Goal: Information Seeking & Learning: Compare options

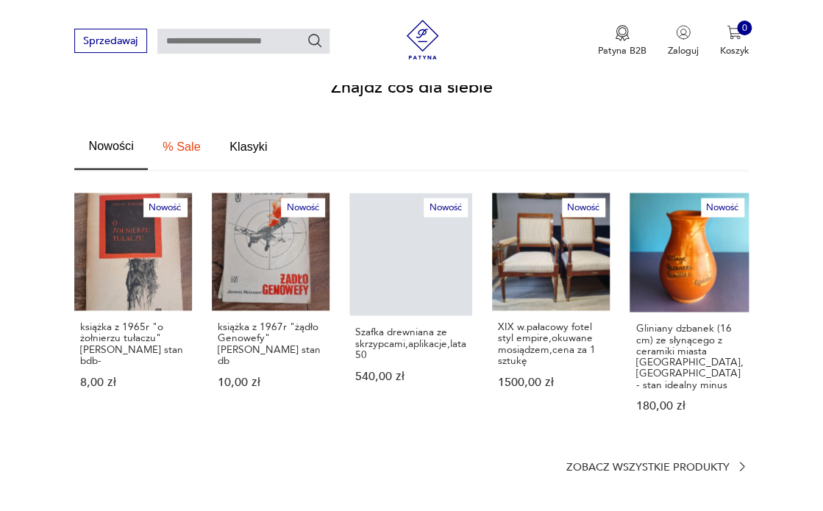
scroll to position [789, 0]
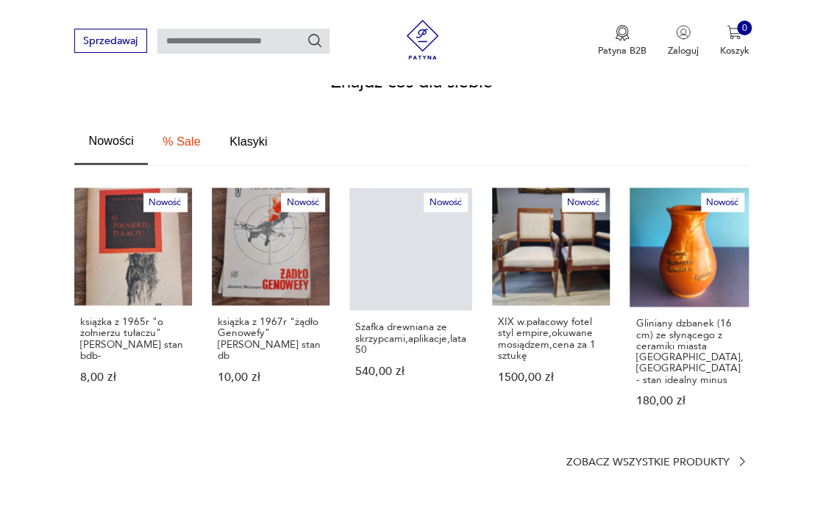
click at [668, 457] on p "Zobacz wszystkie produkty" at bounding box center [646, 461] width 163 height 9
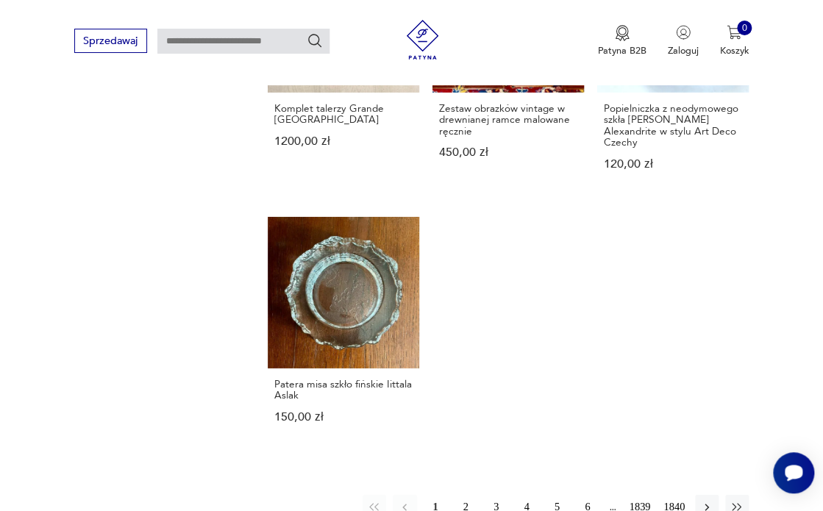
scroll to position [1615, 0]
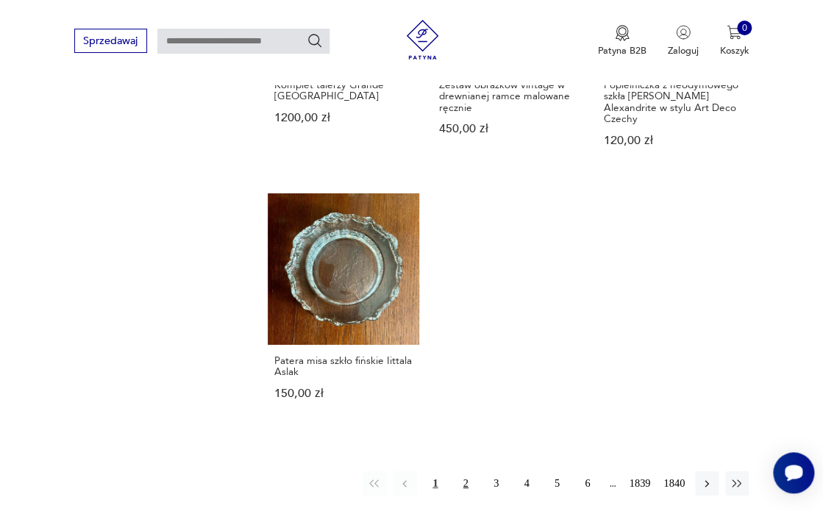
click at [464, 471] on button "2" at bounding box center [466, 483] width 24 height 24
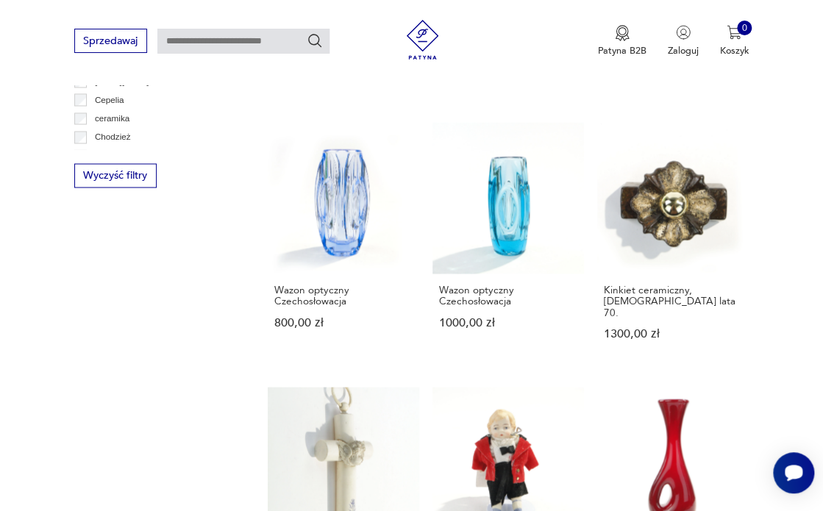
scroll to position [816, 0]
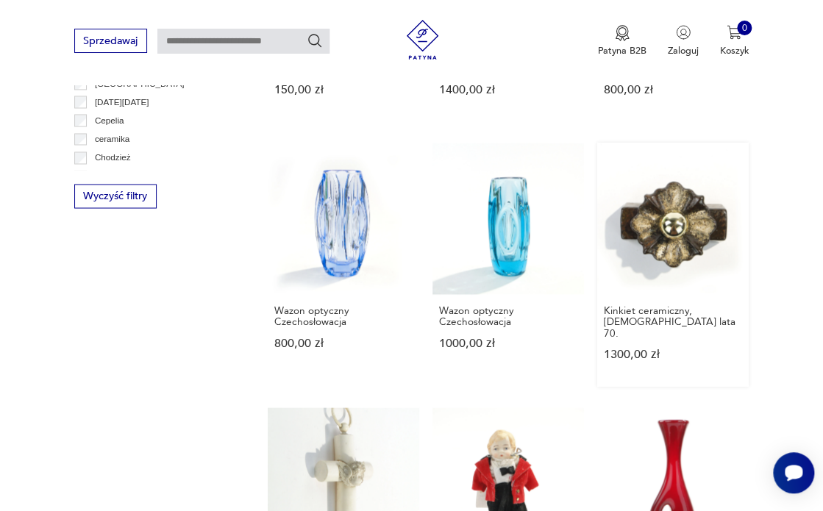
click at [653, 271] on link "Kinkiet ceramiczny, [DEMOGRAPHIC_DATA] lata 70. 1300,00 zł" at bounding box center [672, 264] width 151 height 243
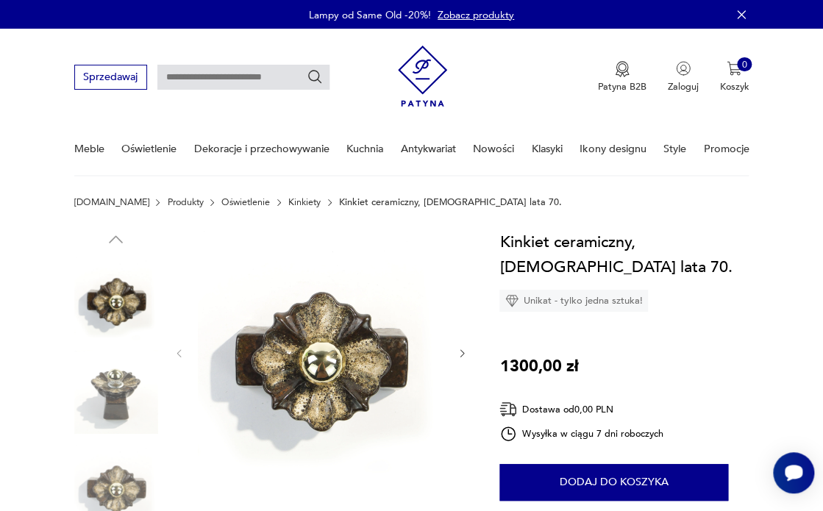
click at [122, 392] on img at bounding box center [116, 392] width 84 height 84
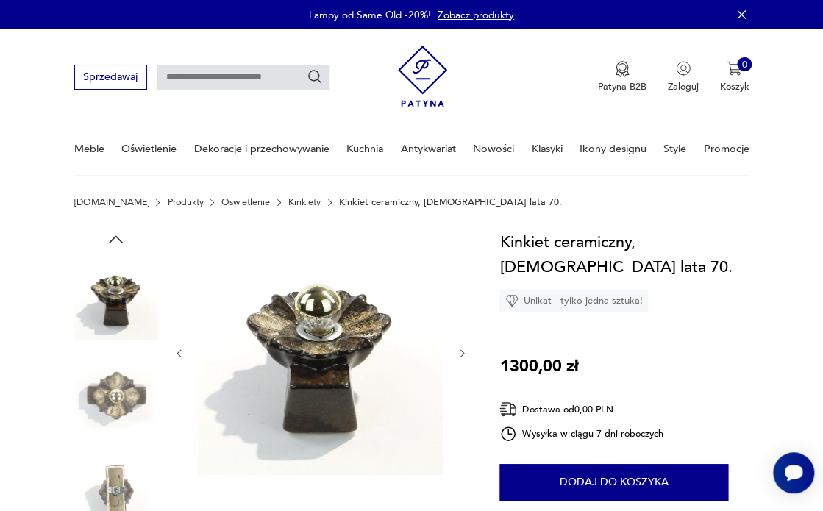
click at [121, 483] on img at bounding box center [116, 486] width 84 height 84
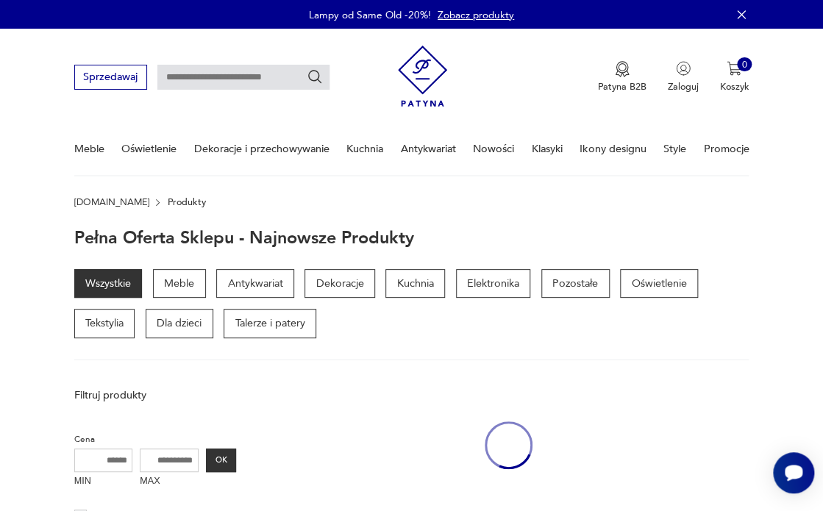
scroll to position [809, 0]
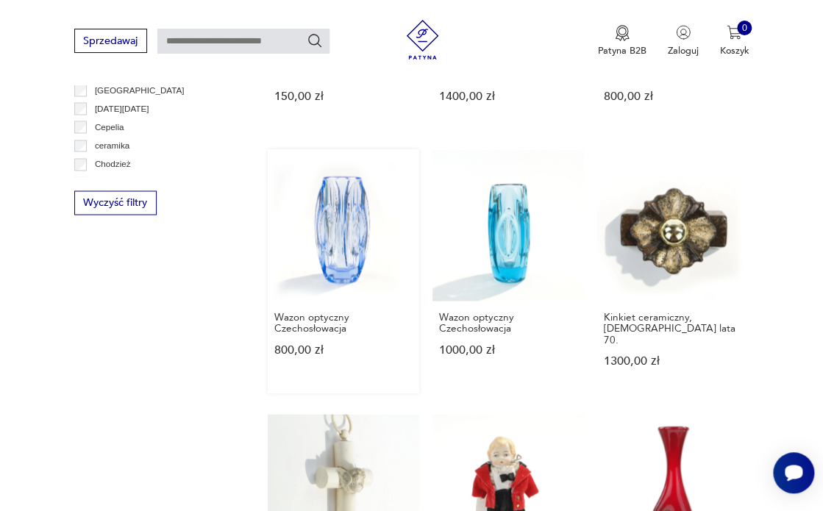
click at [345, 244] on link "Wazon optyczny Czechosłowacja 800,00 zł" at bounding box center [343, 270] width 151 height 243
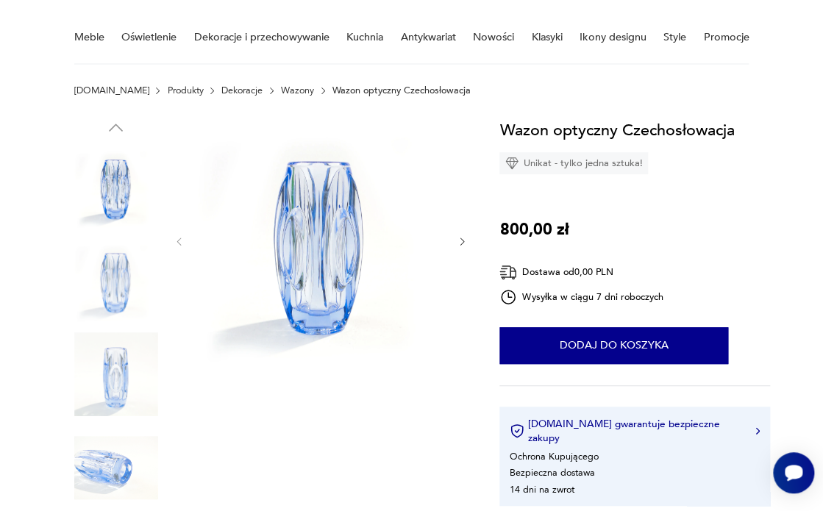
scroll to position [138, 0]
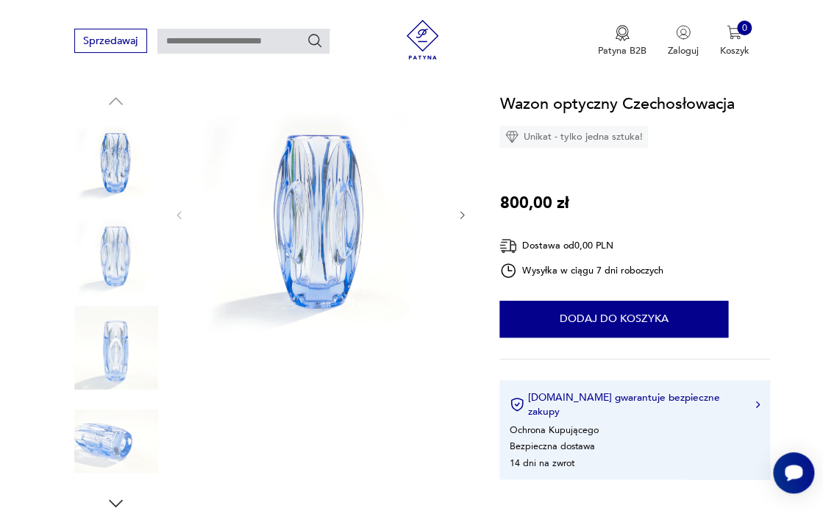
click at [124, 264] on img at bounding box center [116, 254] width 84 height 84
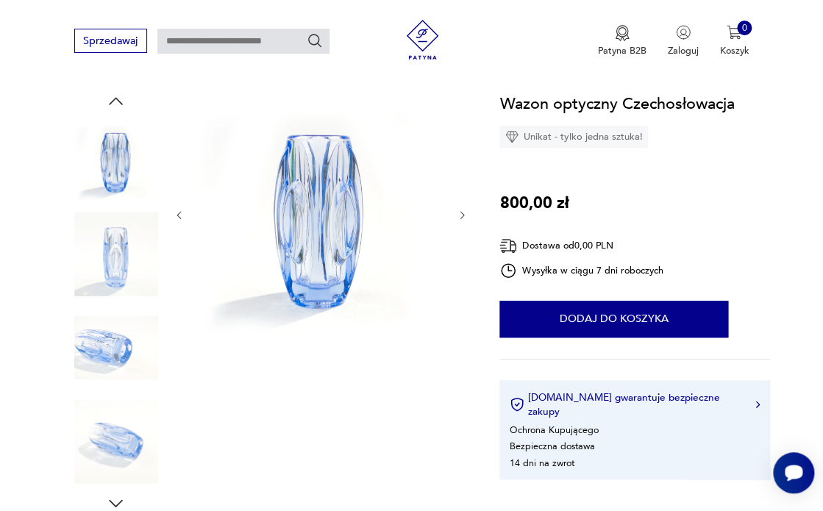
click at [112, 276] on img at bounding box center [116, 254] width 84 height 84
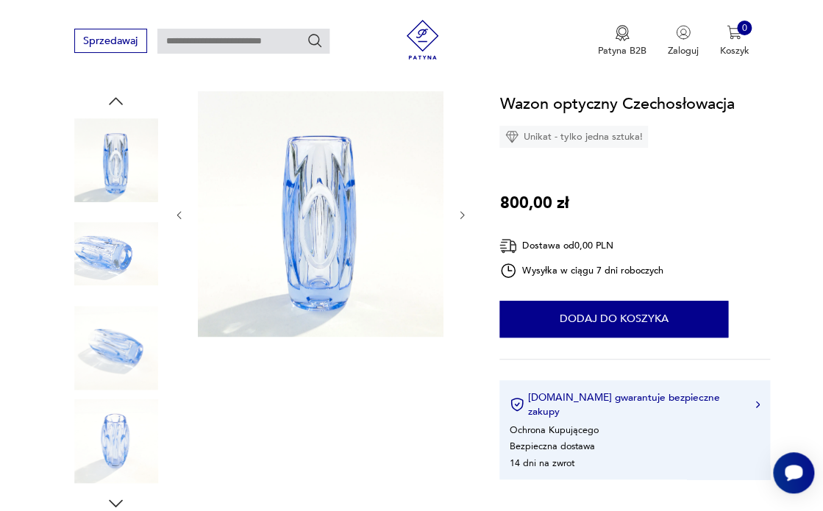
click at [115, 346] on img at bounding box center [116, 348] width 84 height 84
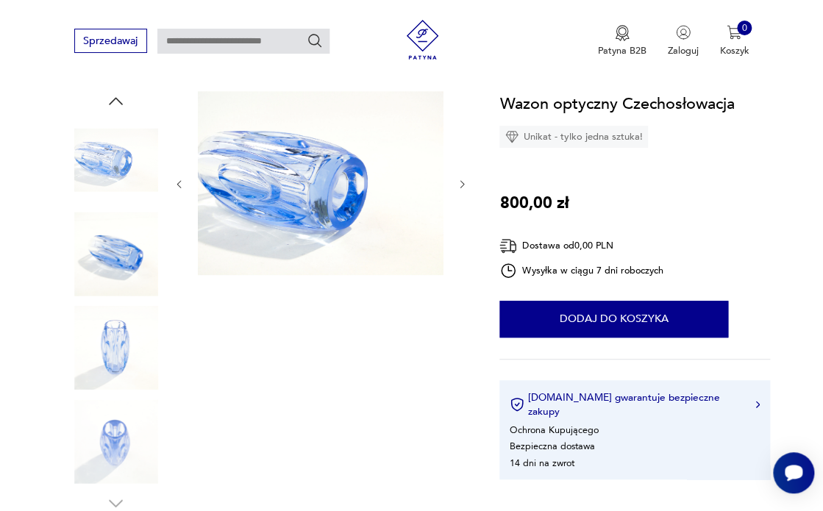
click at [113, 433] on img at bounding box center [116, 441] width 84 height 84
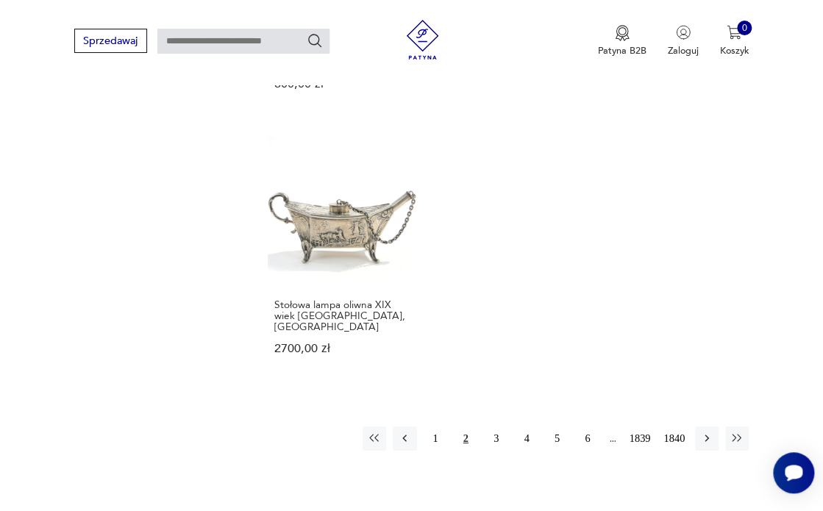
scroll to position [1634, 0]
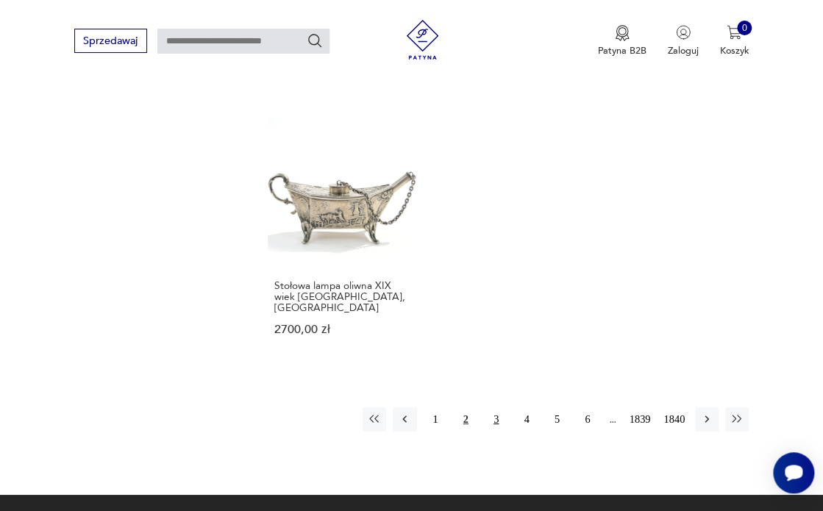
click at [496, 407] on button "3" at bounding box center [496, 419] width 24 height 24
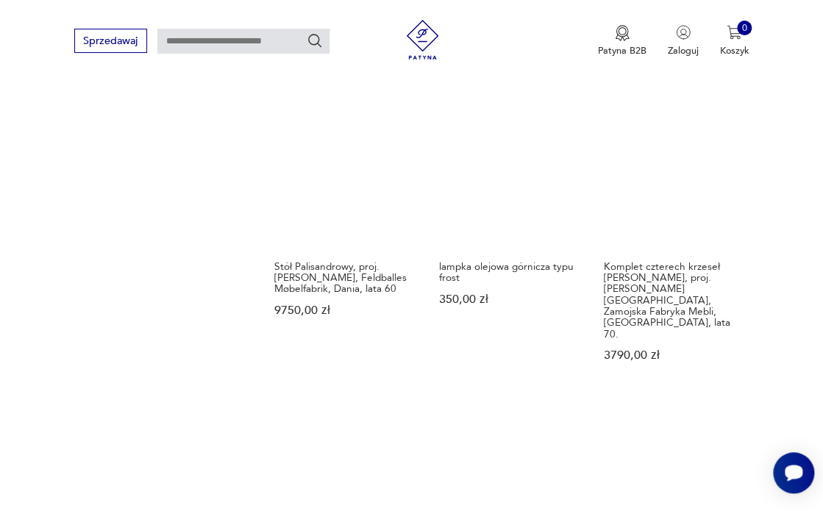
scroll to position [1487, 0]
